Goal: Information Seeking & Learning: Learn about a topic

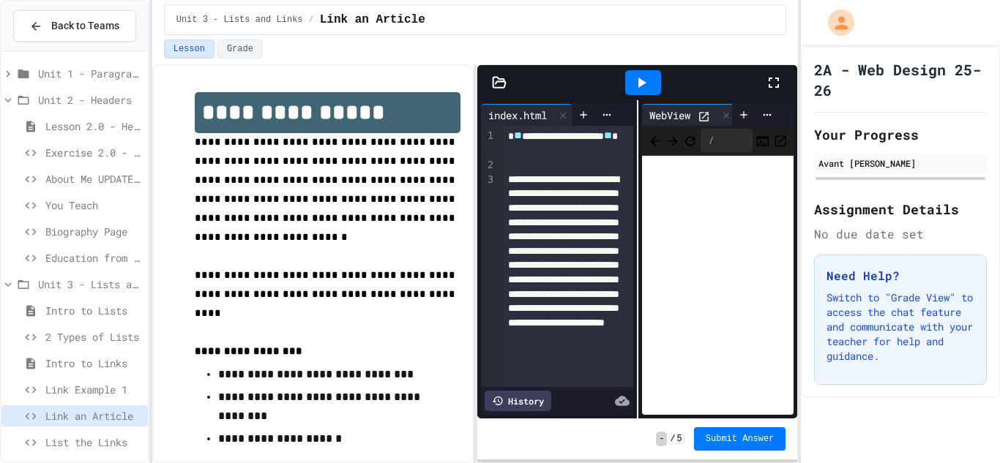
click at [782, 78] on icon at bounding box center [774, 83] width 18 height 18
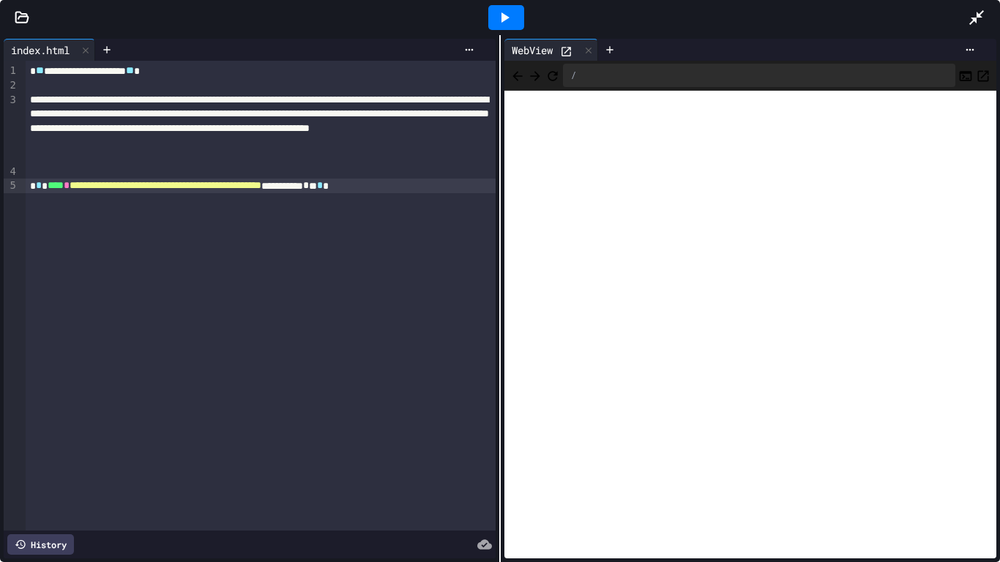
click at [984, 12] on icon at bounding box center [977, 18] width 18 height 18
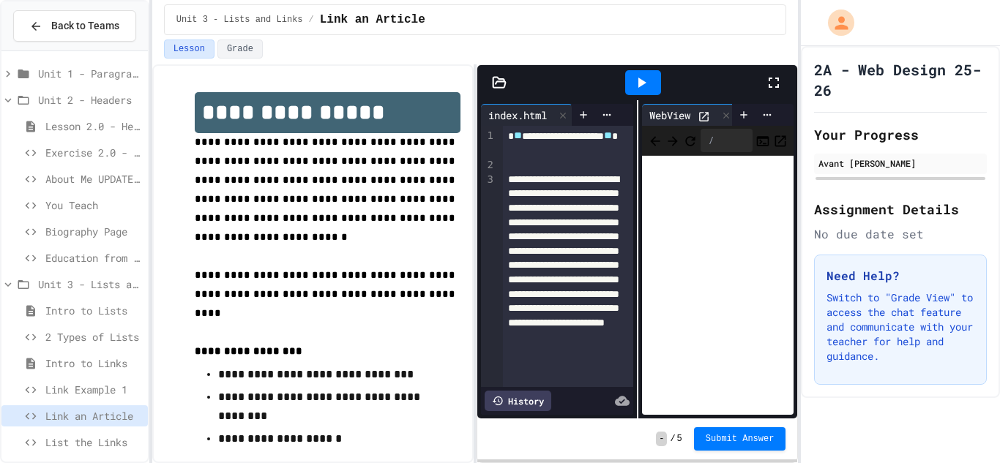
click at [701, 116] on icon at bounding box center [704, 117] width 12 height 12
click at [722, 437] on span "Submit Answer" at bounding box center [740, 438] width 69 height 12
